Goal: Information Seeking & Learning: Learn about a topic

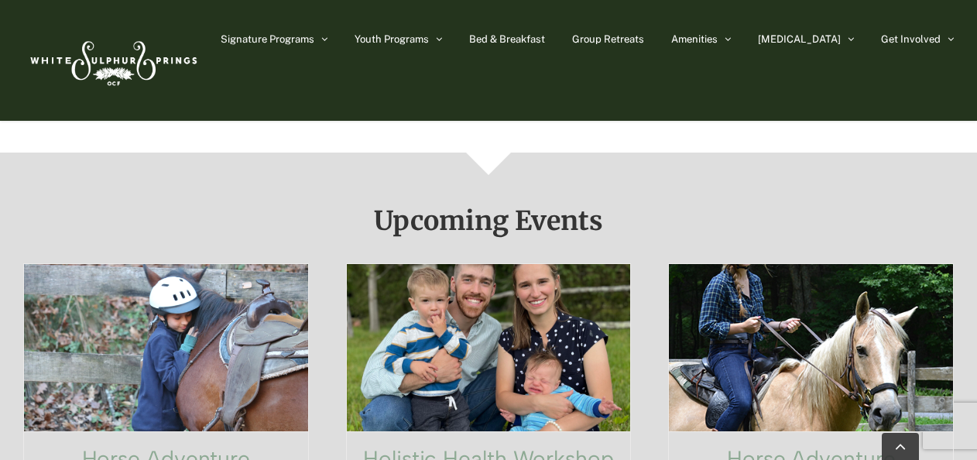
scroll to position [873, 0]
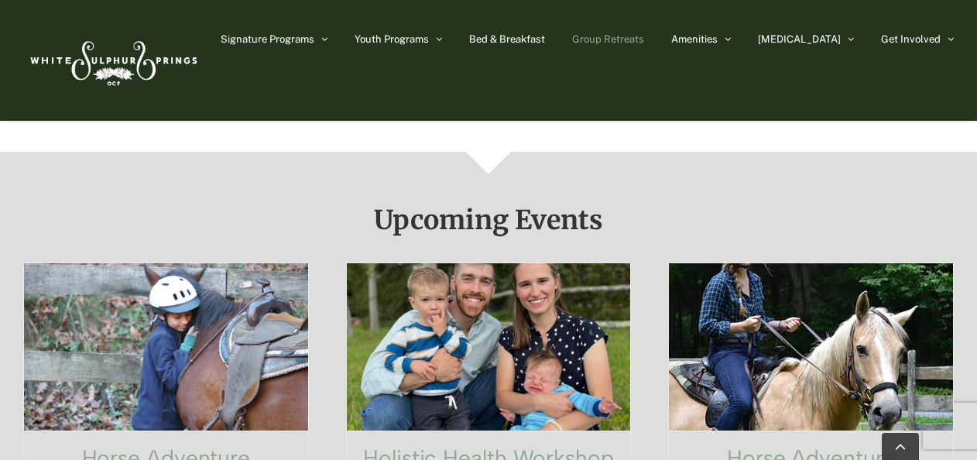
click at [644, 37] on span "Group Retreats" at bounding box center [608, 39] width 72 height 10
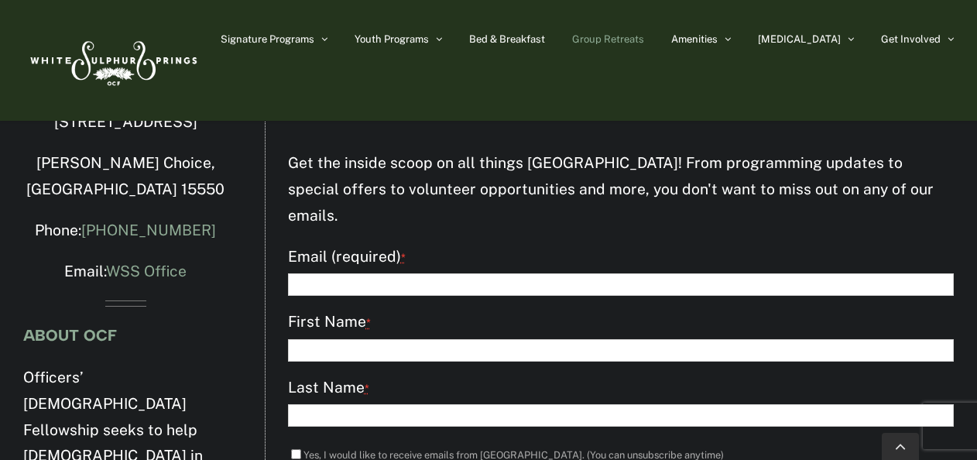
scroll to position [5725, 0]
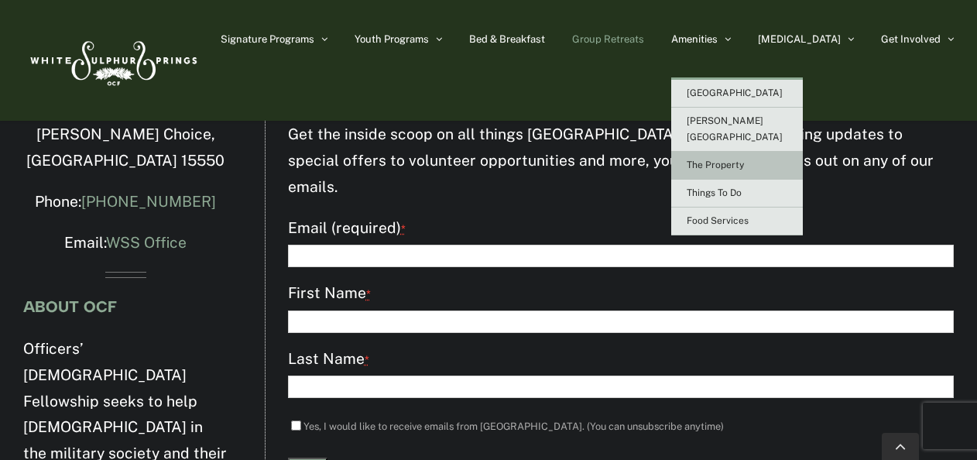
click at [744, 159] on span "The Property" at bounding box center [715, 164] width 57 height 11
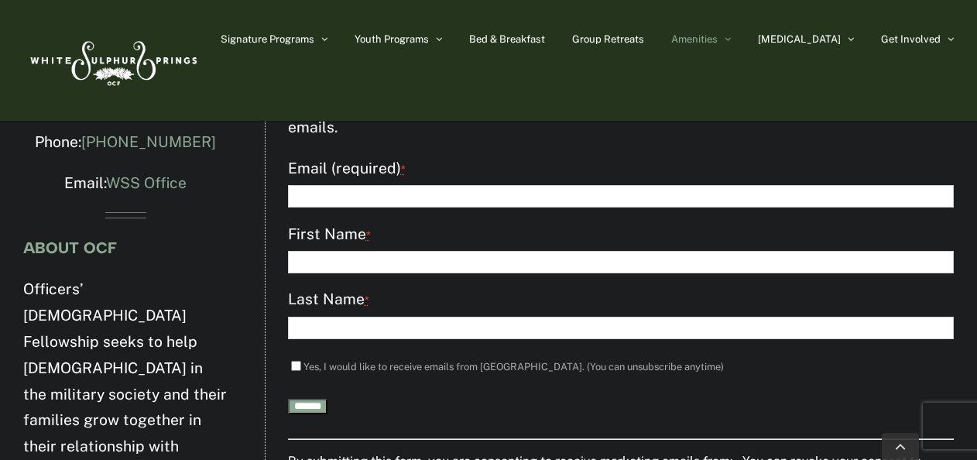
scroll to position [2909, 0]
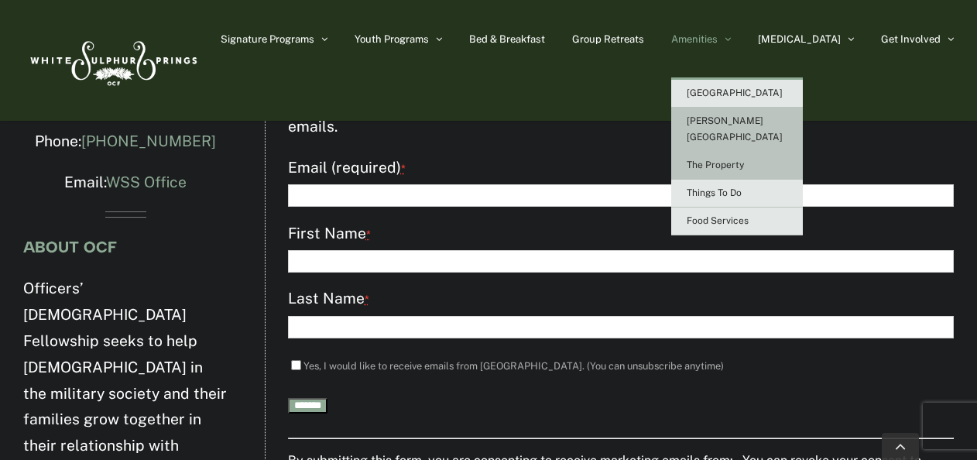
click at [752, 124] on span "[PERSON_NAME][GEOGRAPHIC_DATA]" at bounding box center [735, 128] width 96 height 27
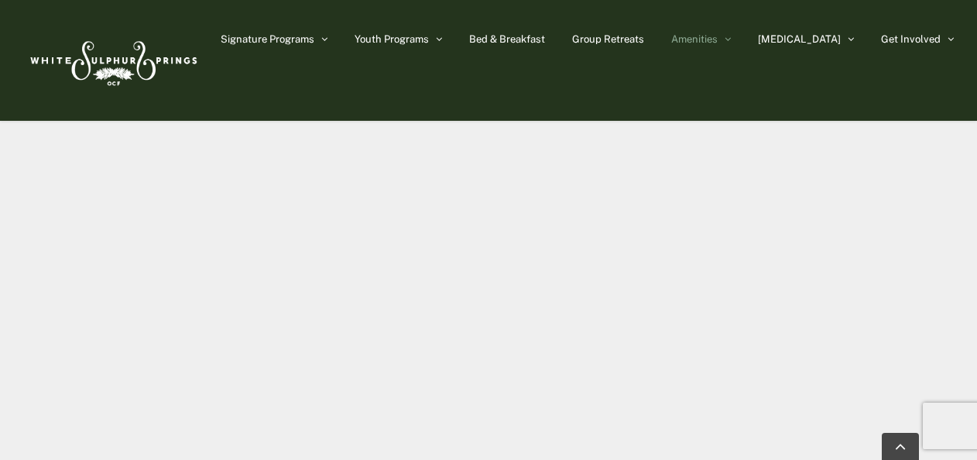
scroll to position [1109, 0]
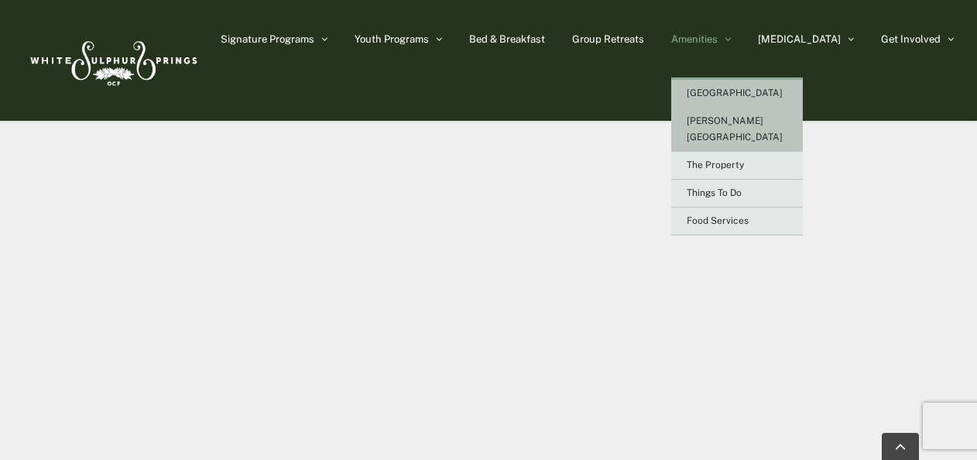
click at [754, 94] on span "[GEOGRAPHIC_DATA]" at bounding box center [735, 92] width 96 height 11
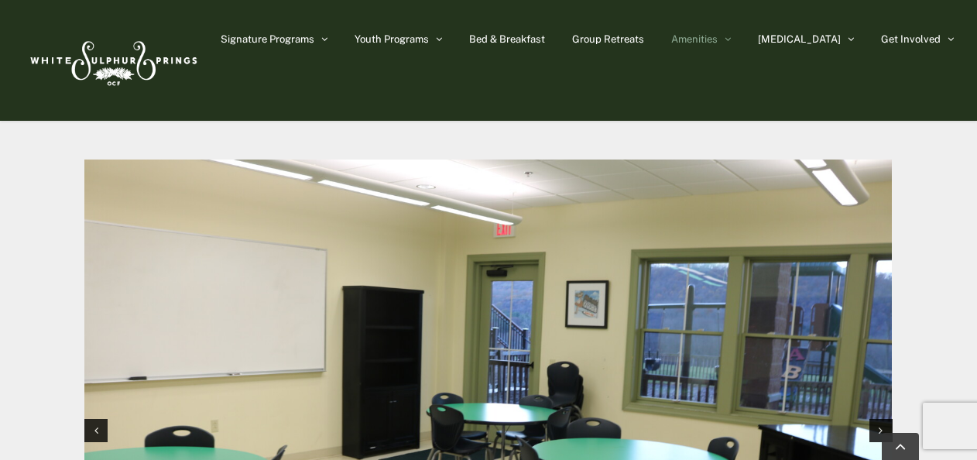
scroll to position [1426, 0]
click at [879, 425] on icon "Next slide" at bounding box center [881, 430] width 4 height 11
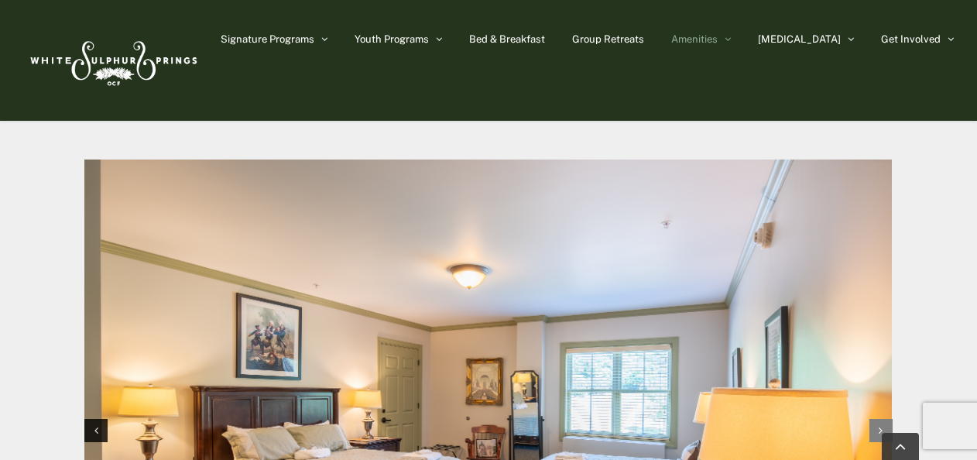
click at [879, 425] on icon "Next slide" at bounding box center [881, 430] width 4 height 11
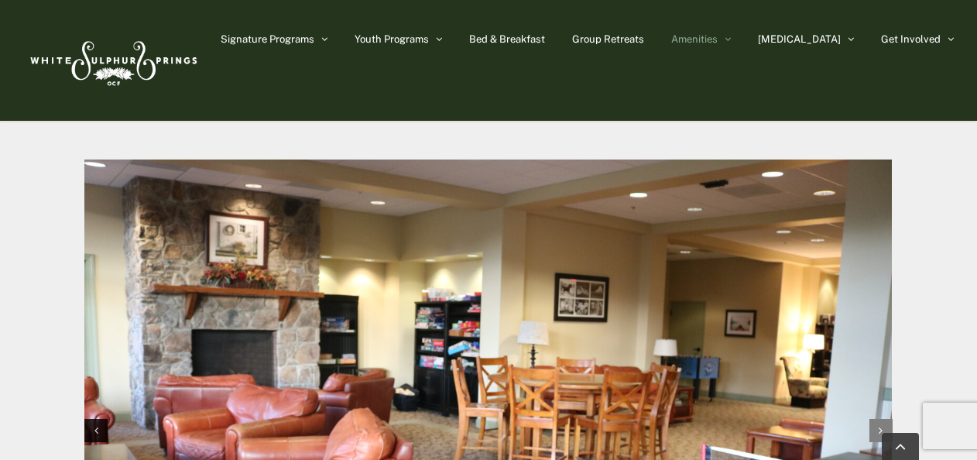
click at [879, 425] on icon "Next slide" at bounding box center [881, 430] width 4 height 11
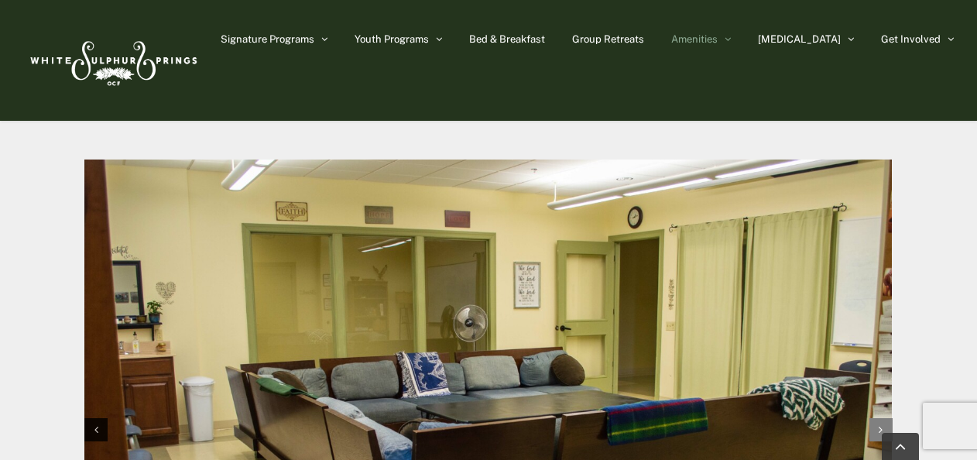
click at [879, 424] on icon "Next slide" at bounding box center [881, 429] width 4 height 11
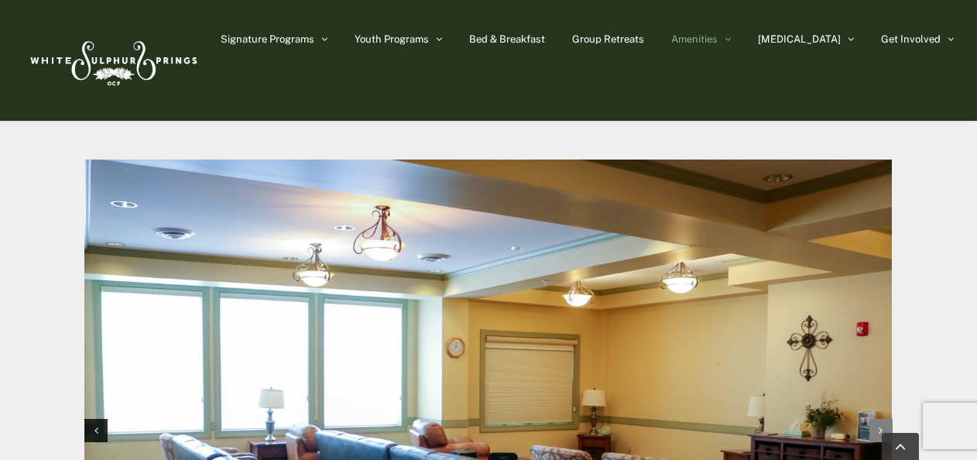
click at [879, 425] on icon "Next slide" at bounding box center [881, 430] width 4 height 11
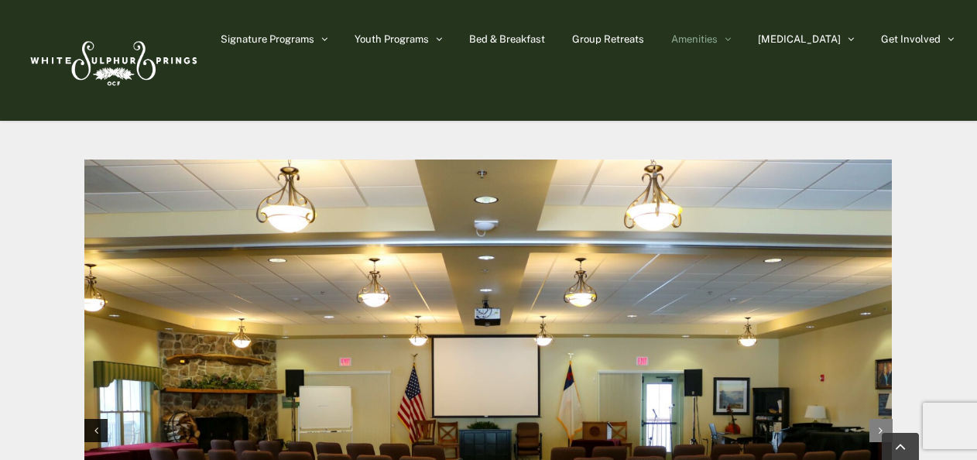
click at [879, 425] on icon "Next slide" at bounding box center [881, 430] width 4 height 11
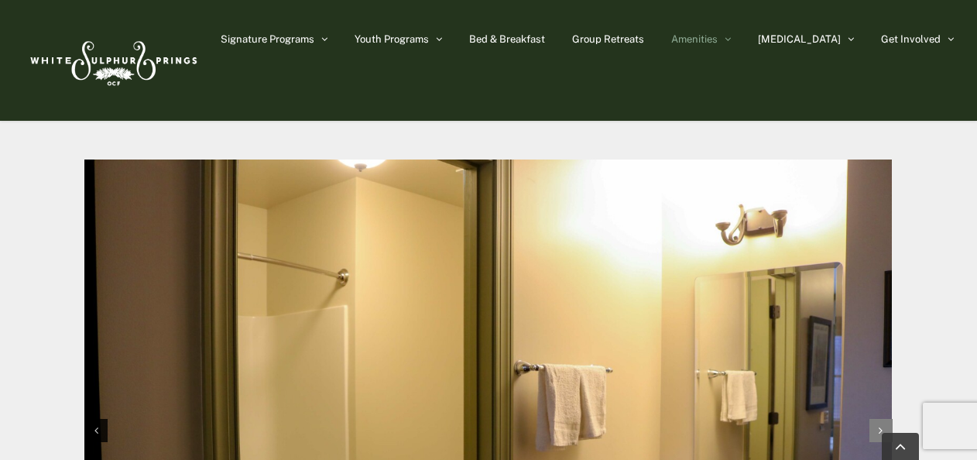
click at [879, 425] on icon "Next slide" at bounding box center [881, 430] width 4 height 11
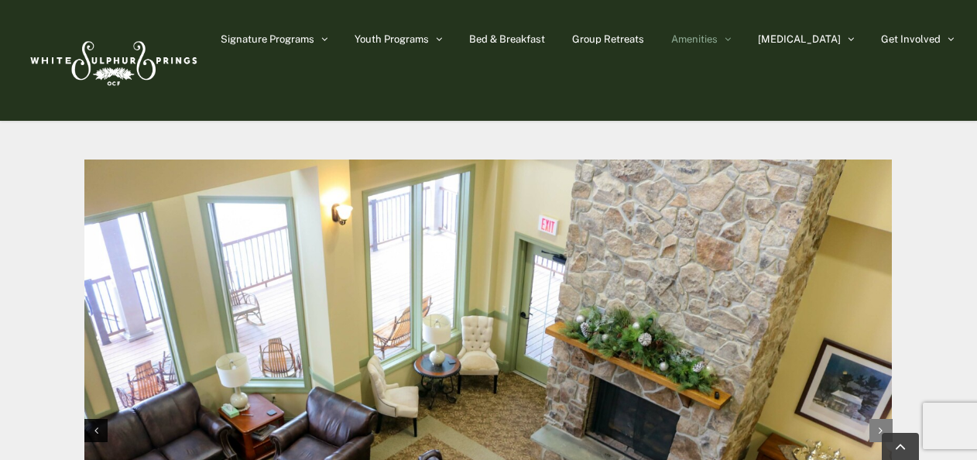
click at [879, 425] on icon "Next slide" at bounding box center [881, 430] width 4 height 11
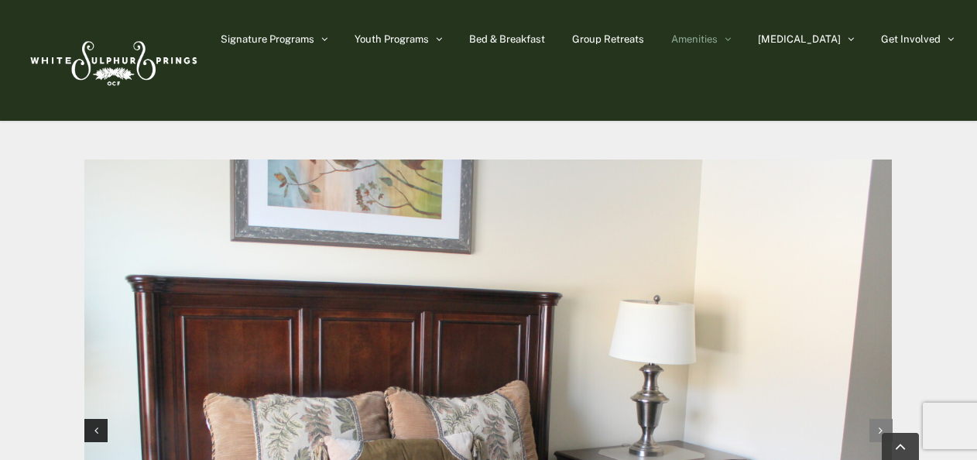
click at [879, 425] on icon "Next slide" at bounding box center [881, 430] width 4 height 11
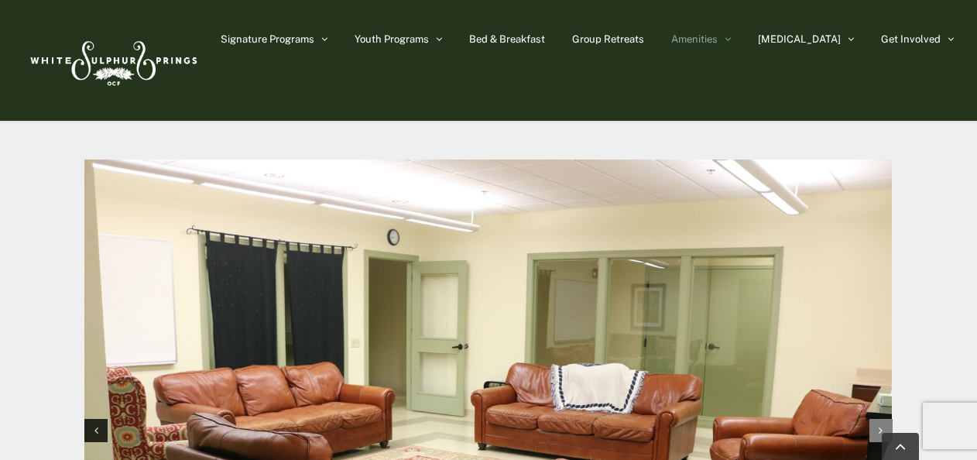
click at [879, 425] on icon "Next slide" at bounding box center [881, 430] width 4 height 11
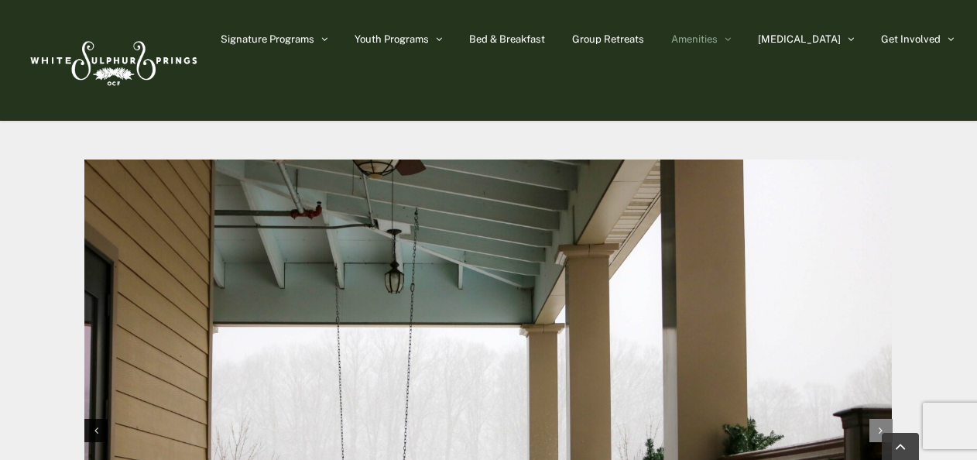
click at [879, 425] on icon "Next slide" at bounding box center [881, 430] width 4 height 11
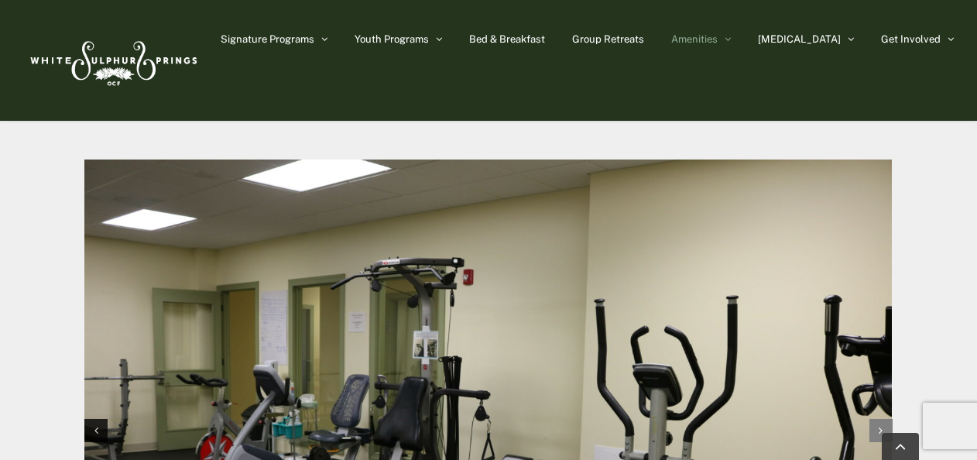
click at [879, 425] on icon "Next slide" at bounding box center [881, 430] width 4 height 11
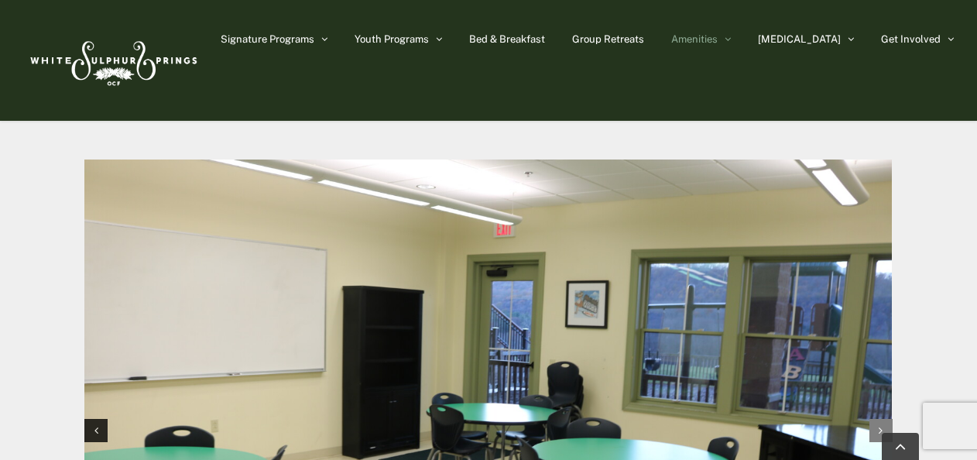
click at [879, 425] on icon "Next slide" at bounding box center [881, 430] width 4 height 11
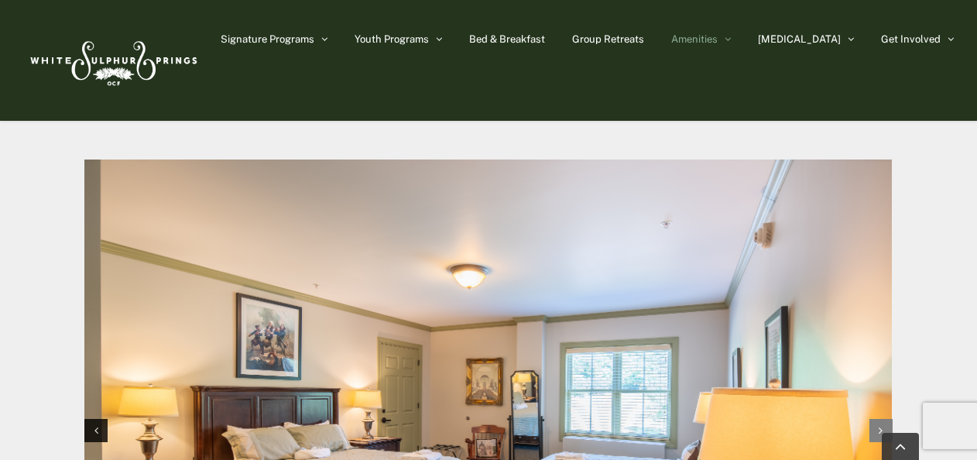
click at [879, 425] on icon "Next slide" at bounding box center [881, 430] width 4 height 11
